Goal: Information Seeking & Learning: Learn about a topic

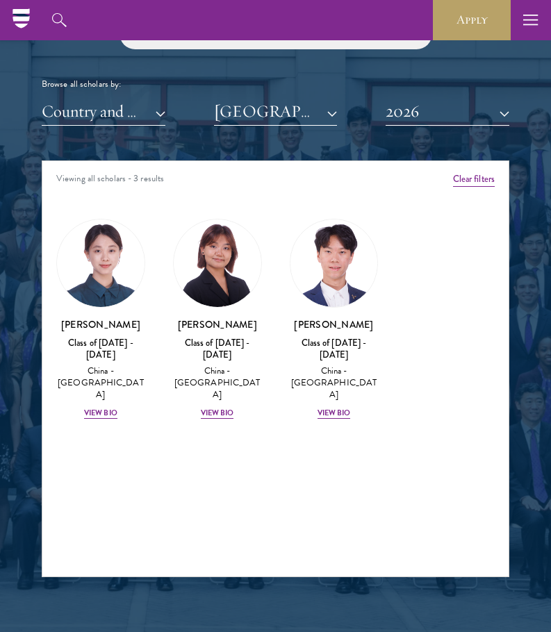
scroll to position [1641, 0]
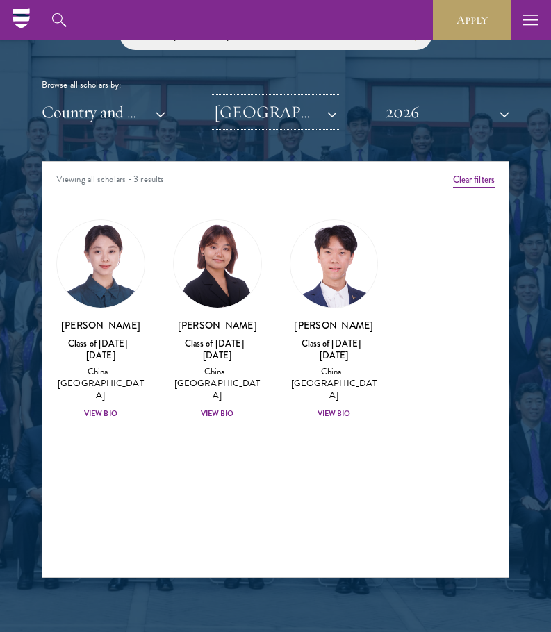
click at [263, 98] on button "[GEOGRAPHIC_DATA]" at bounding box center [276, 112] width 124 height 28
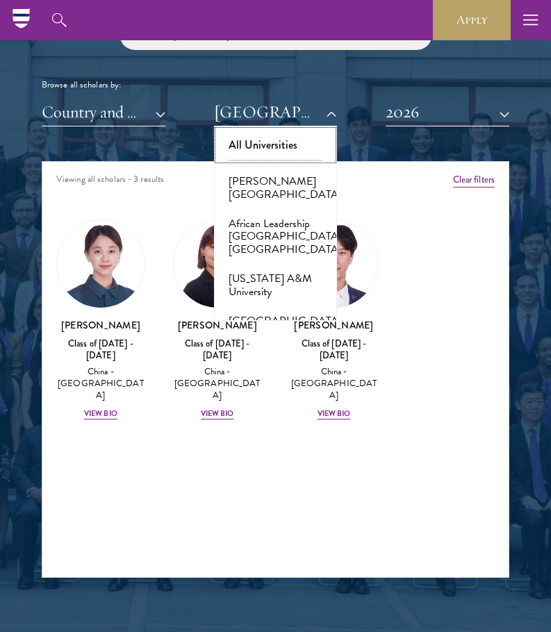
click at [261, 131] on button "All Universities" at bounding box center [275, 145] width 115 height 29
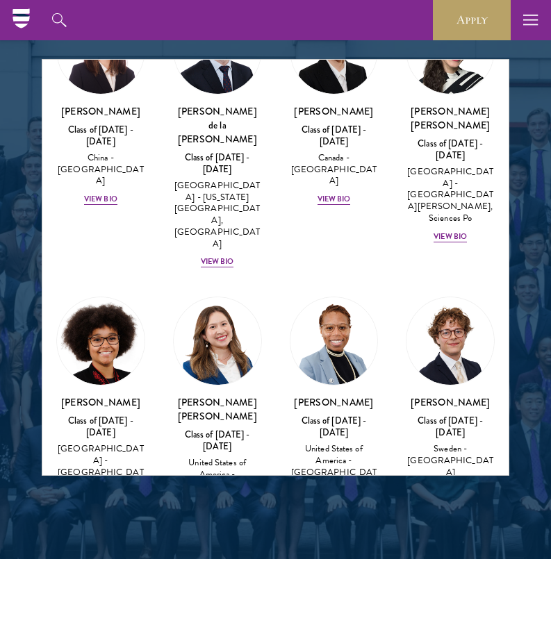
scroll to position [2443, 0]
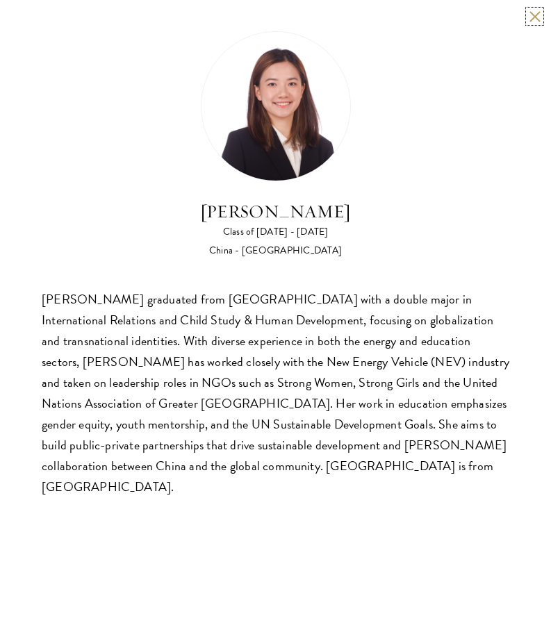
scroll to position [357, 0]
